Goal: Transaction & Acquisition: Purchase product/service

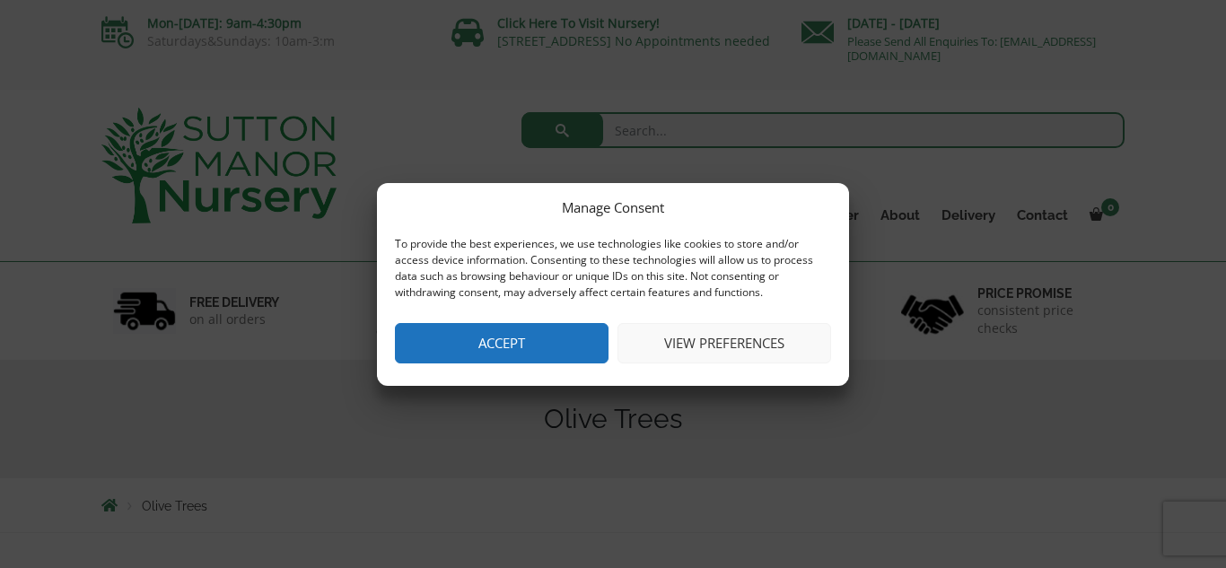
click at [474, 357] on button "Accept" at bounding box center [502, 343] width 214 height 40
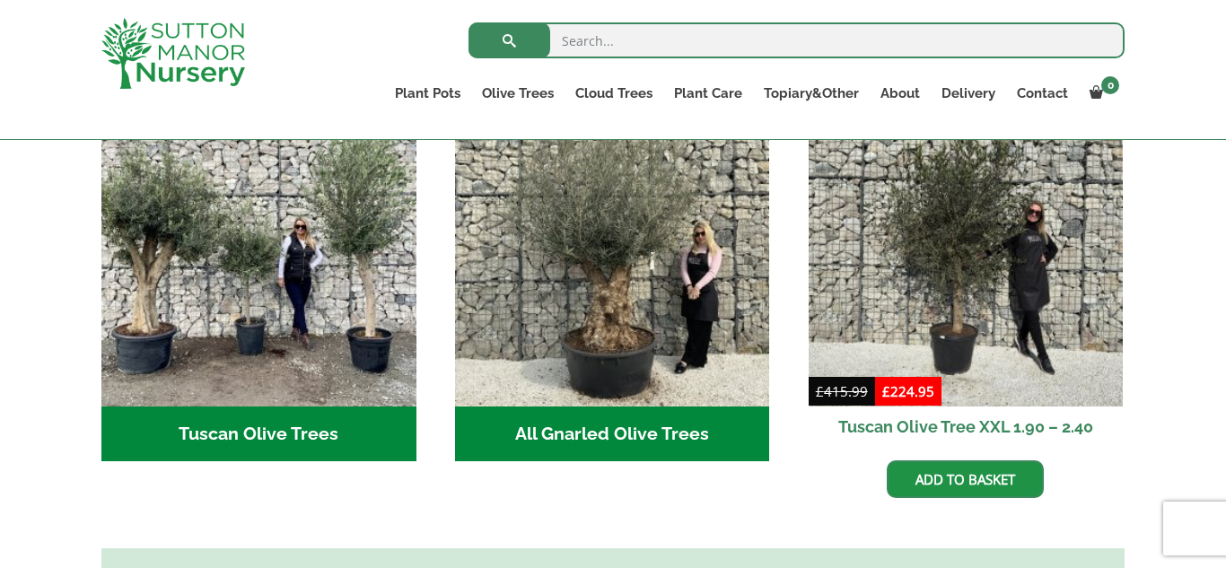
scroll to position [718, 0]
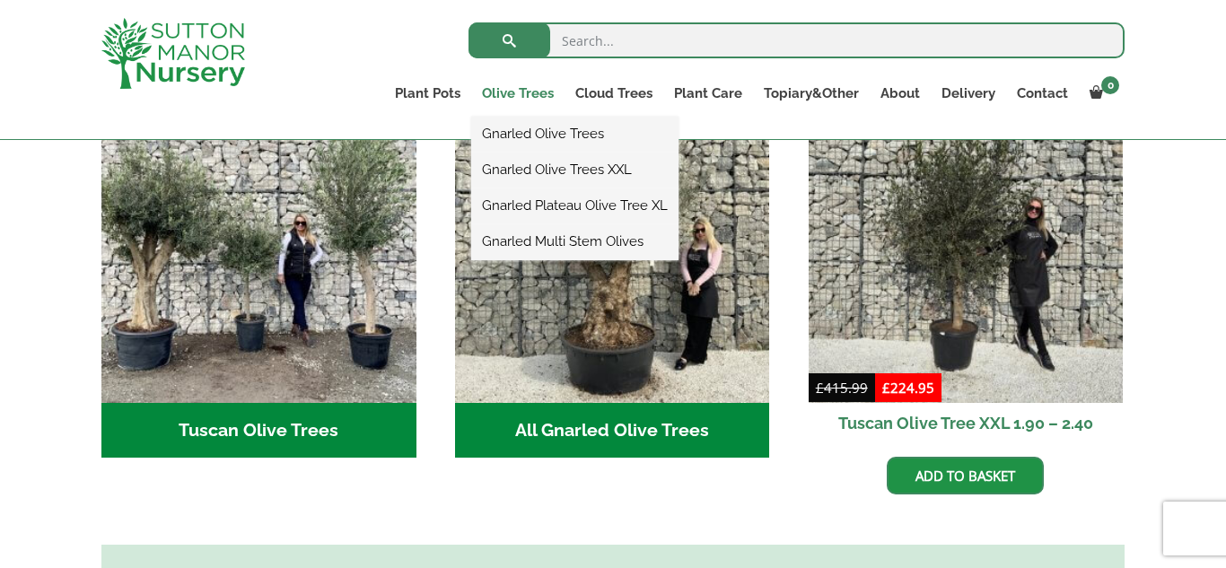
click at [544, 88] on link "Olive Trees" at bounding box center [517, 93] width 93 height 25
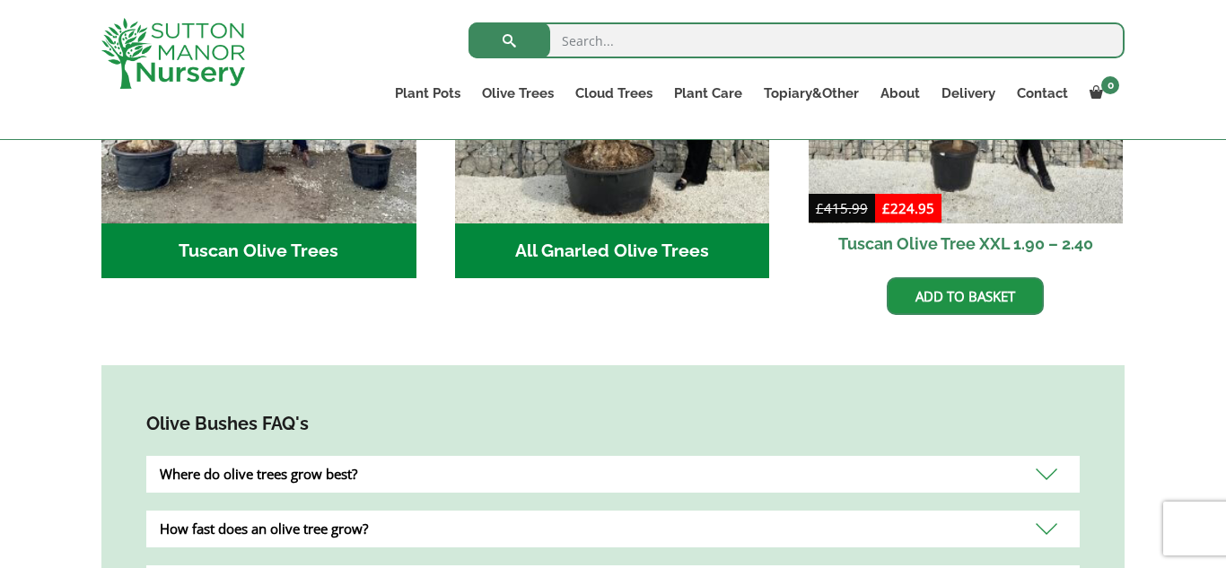
scroll to position [862, 0]
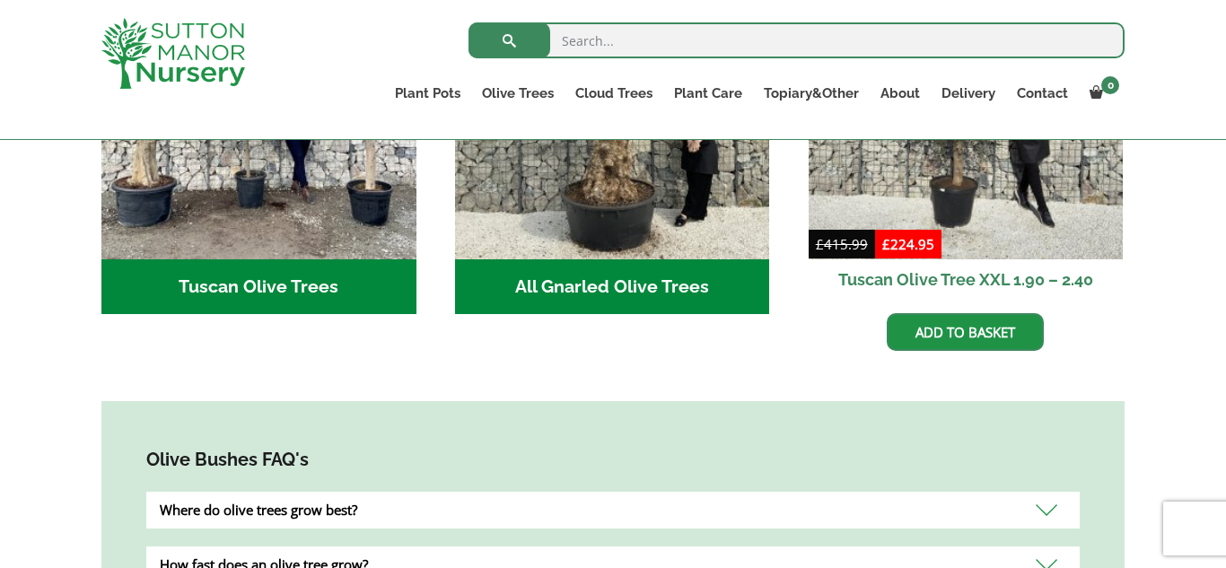
click at [226, 261] on h2 "Tuscan Olive Trees (9)" at bounding box center [258, 287] width 315 height 56
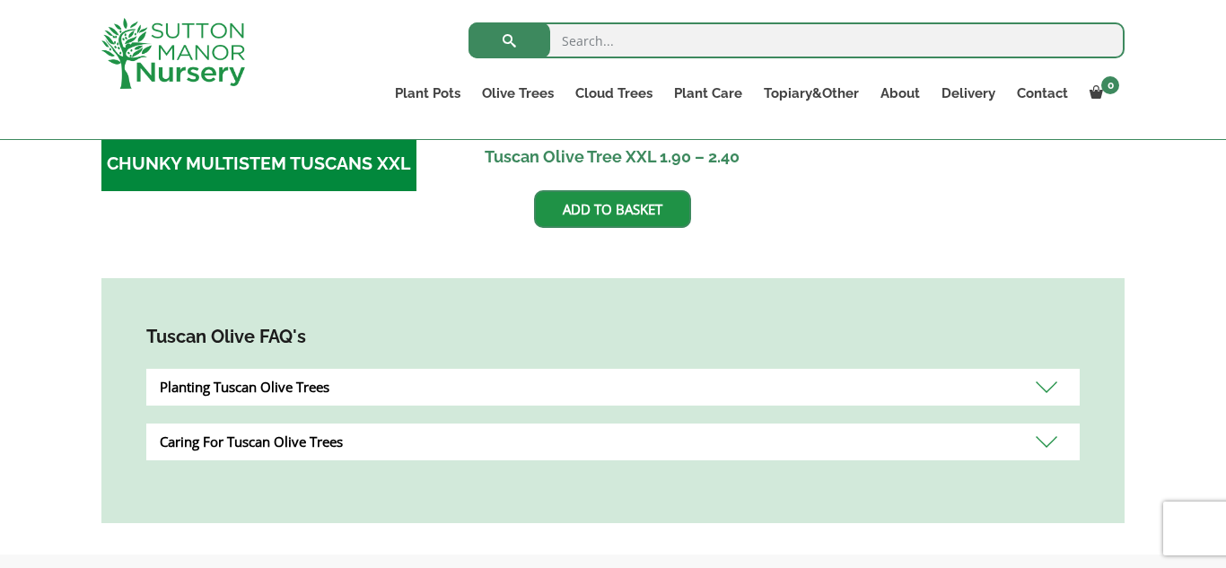
scroll to position [898, 0]
